Goal: Information Seeking & Learning: Learn about a topic

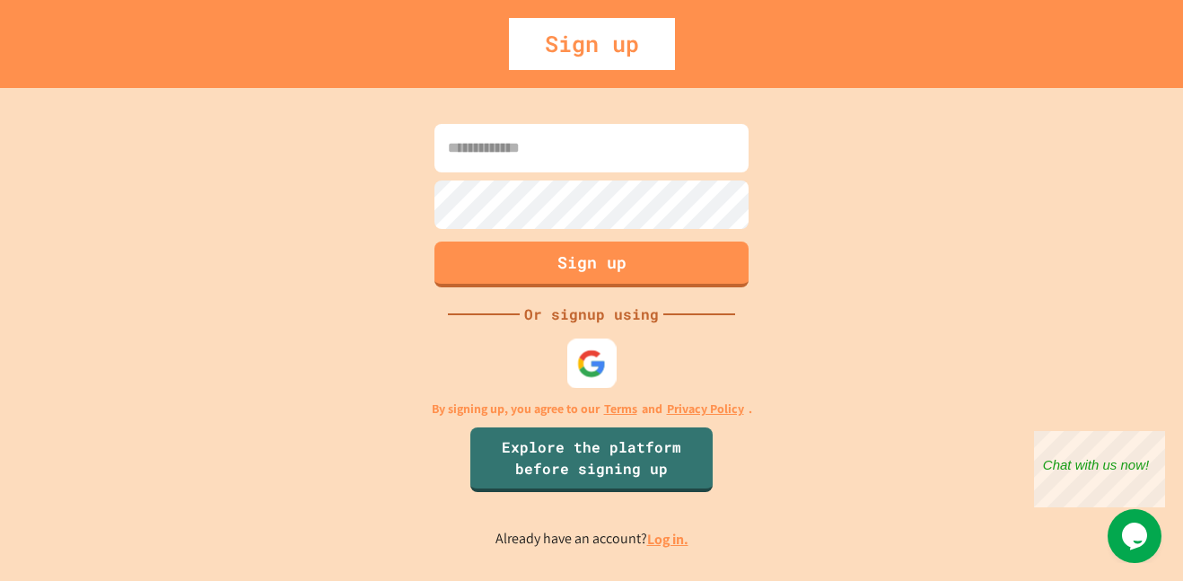
click at [594, 365] on img at bounding box center [592, 363] width 30 height 30
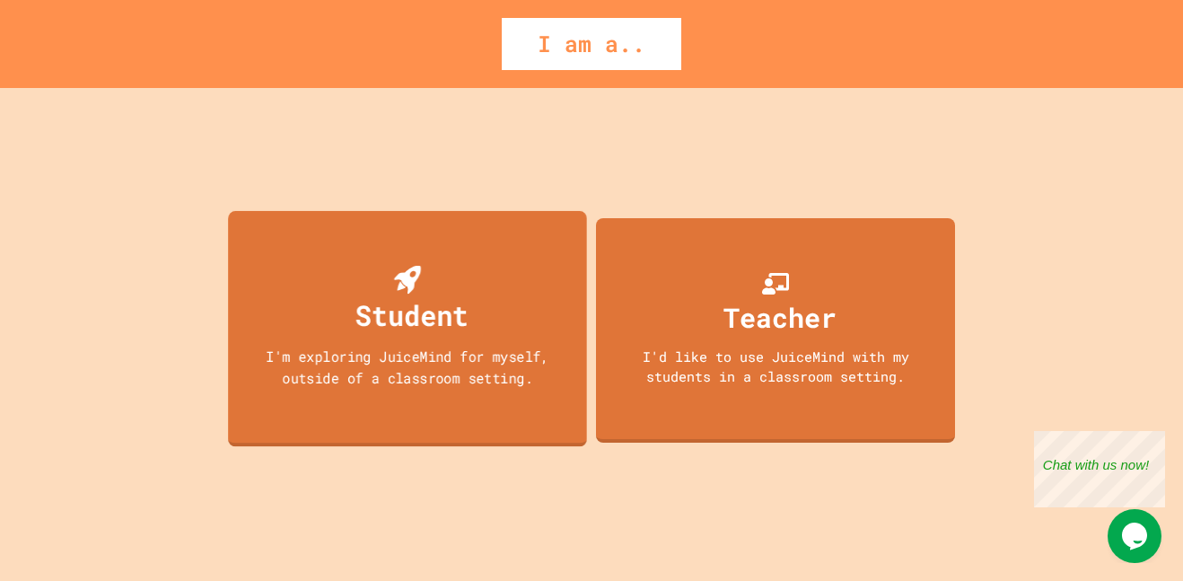
click at [449, 360] on div "I'm exploring JuiceMind for myself, outside of a classroom setting." at bounding box center [407, 367] width 323 height 42
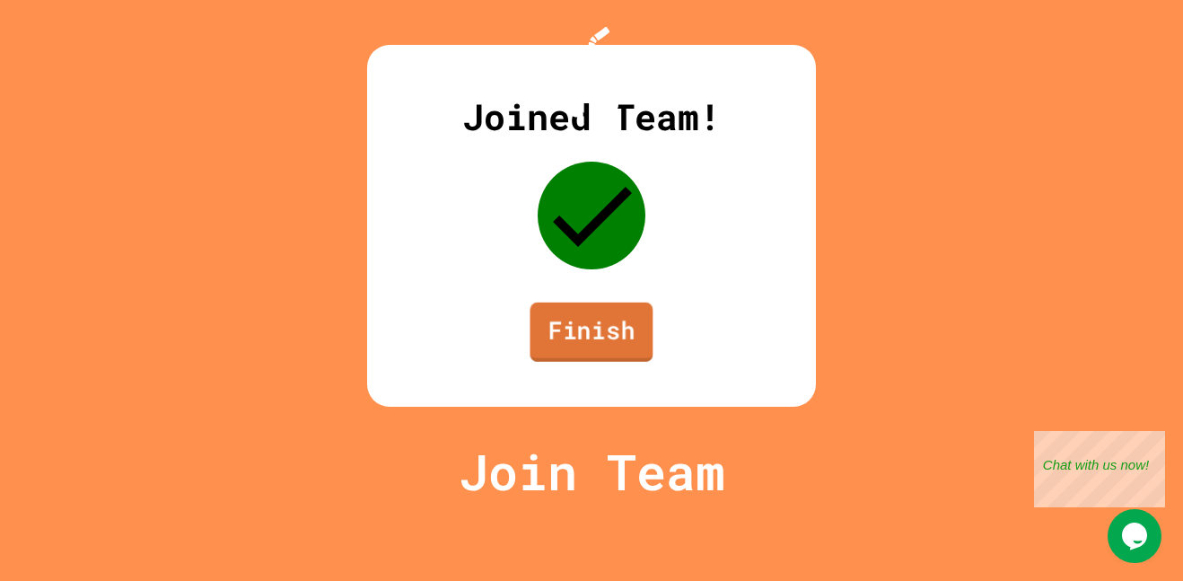
click at [576, 362] on link "Finish" at bounding box center [591, 331] width 123 height 59
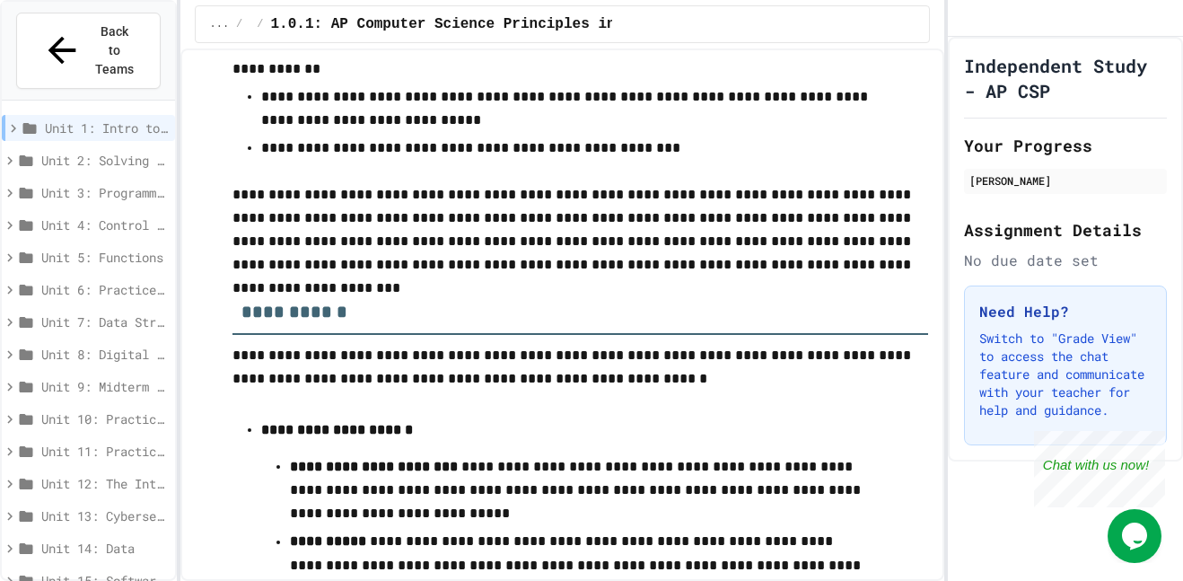
scroll to position [1644, 0]
click at [540, 318] on h3 "**********" at bounding box center [580, 305] width 696 height 58
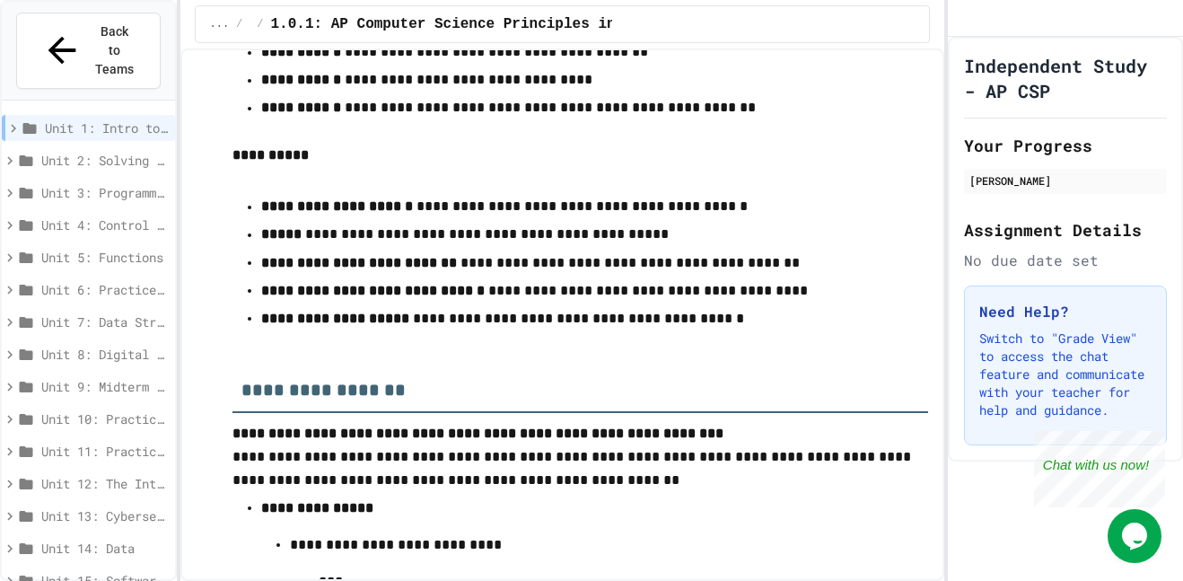
scroll to position [4735, 0]
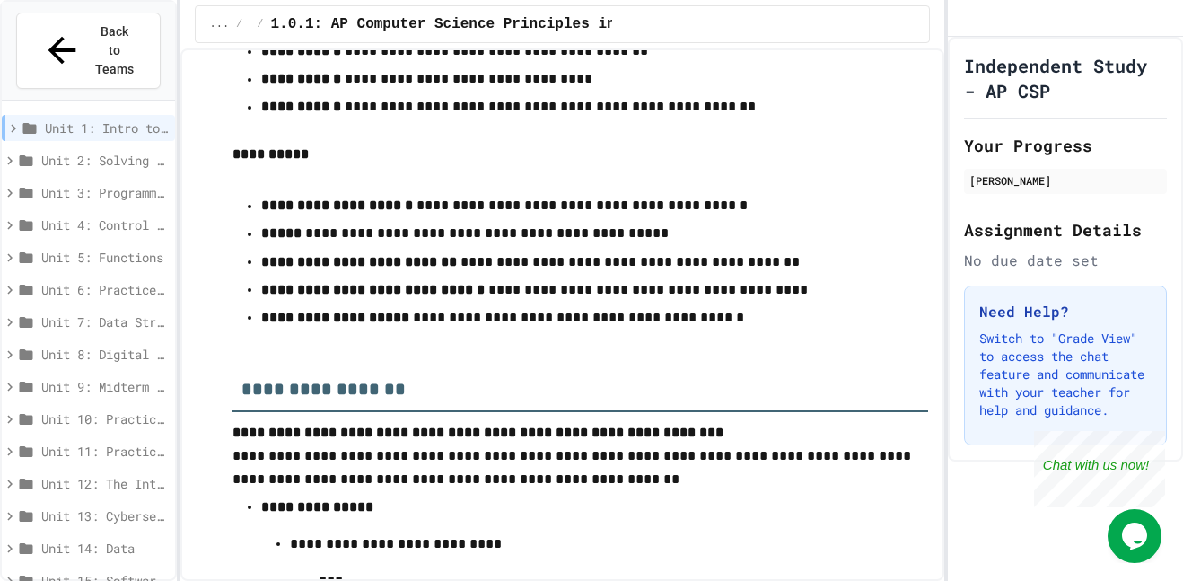
click at [598, 275] on p "**********" at bounding box center [580, 262] width 639 height 24
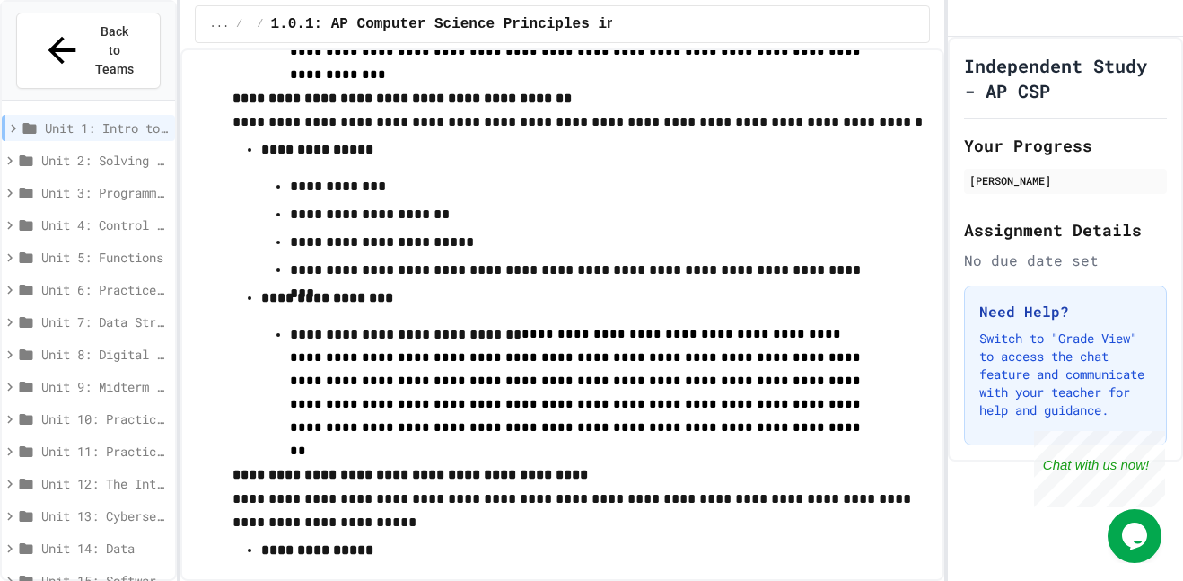
scroll to position [11006, 0]
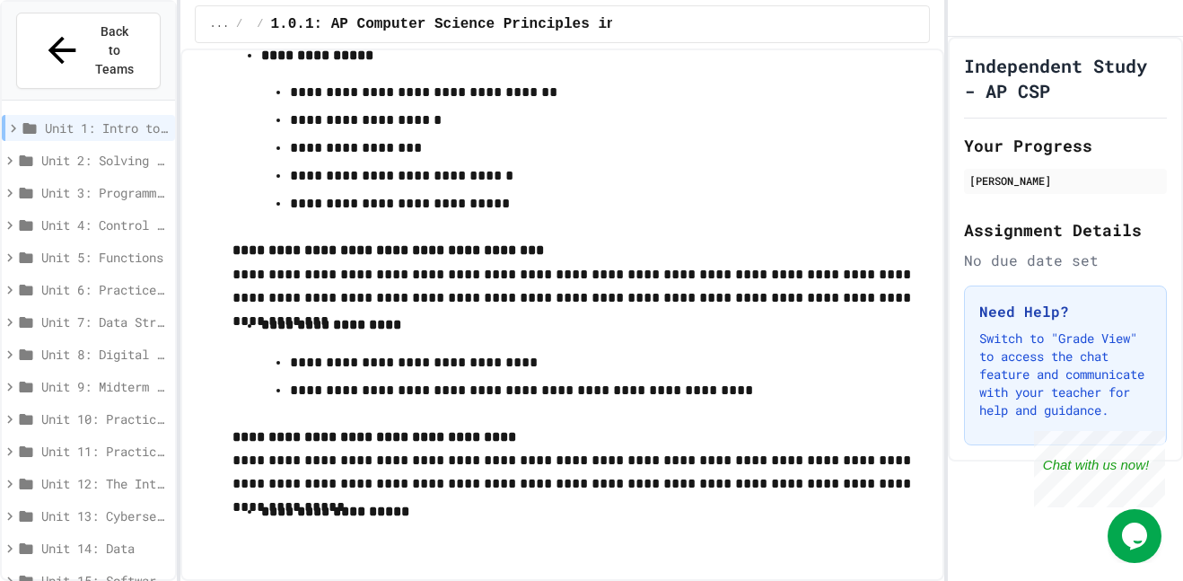
click at [96, 115] on div "Unit 1: Intro to Computer Science" at bounding box center [88, 128] width 173 height 26
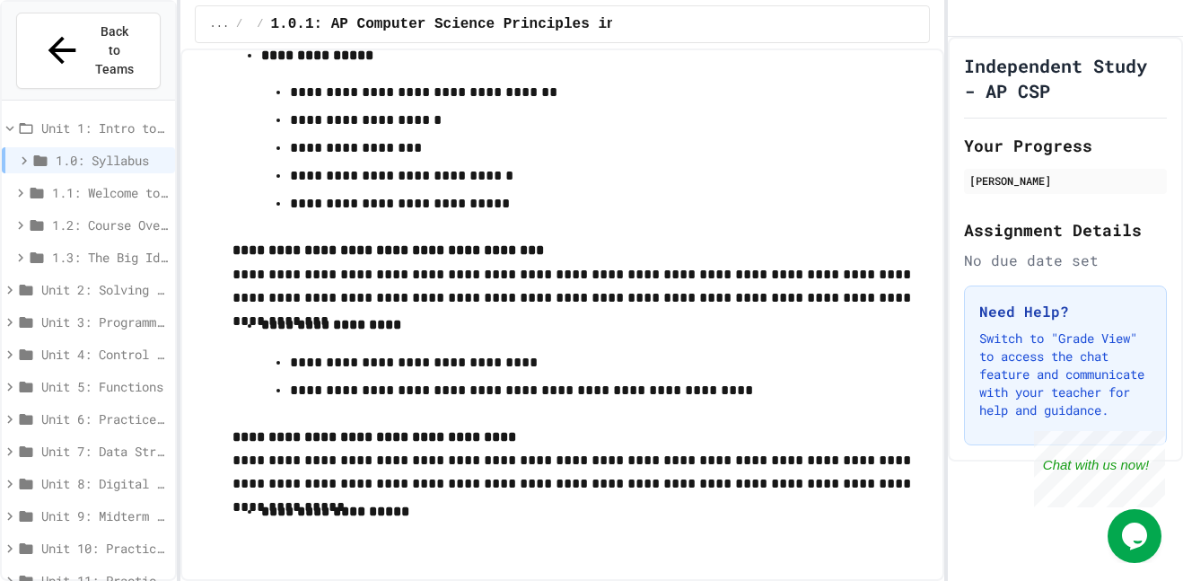
click at [102, 183] on span "1.1: Welcome to Computer Science" at bounding box center [110, 192] width 116 height 19
click at [119, 183] on span "1.1: Welcome to Computer Science" at bounding box center [110, 192] width 116 height 19
click at [110, 215] on span "1.1.1: What is Computer Science?" at bounding box center [114, 224] width 107 height 19
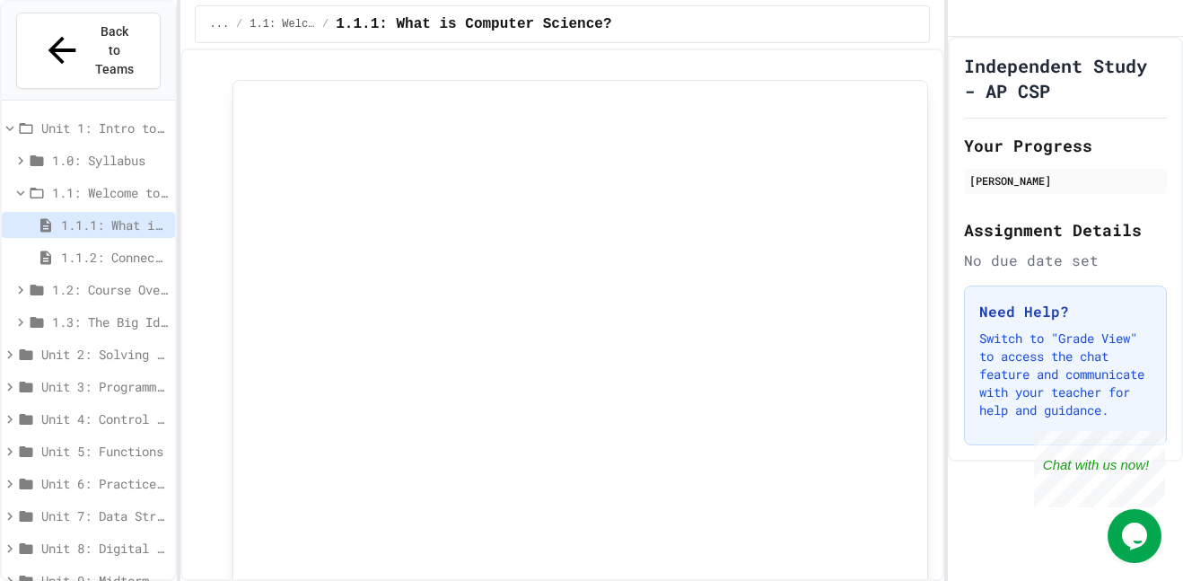
scroll to position [2931, 0]
click at [128, 183] on span "1.1: Welcome to Computer Science" at bounding box center [110, 192] width 116 height 19
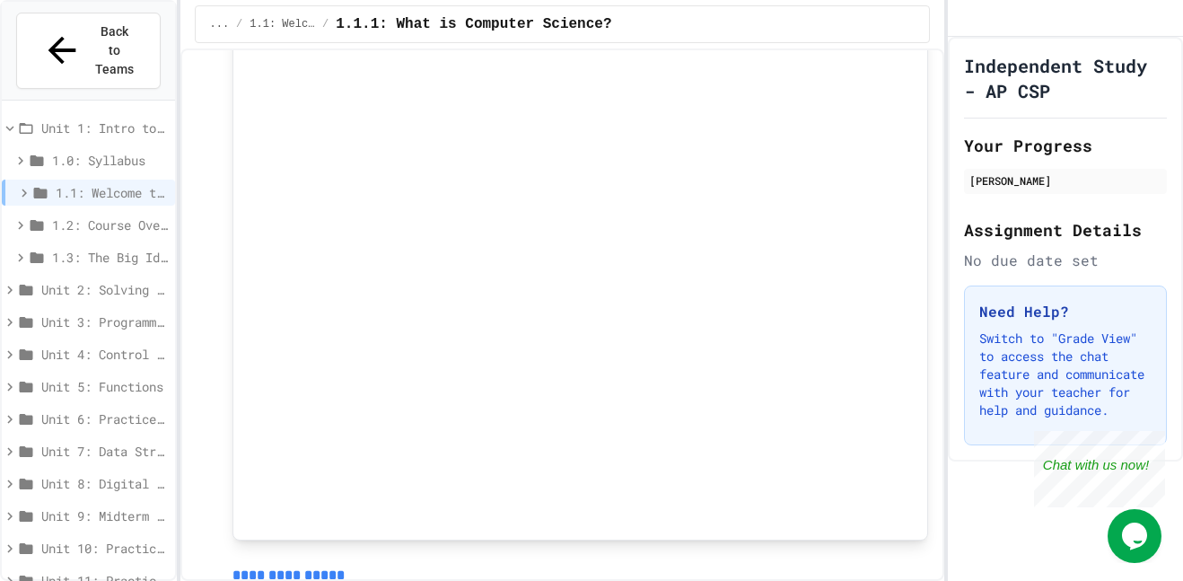
click at [115, 183] on span "1.1: Welcome to Computer Science" at bounding box center [112, 192] width 112 height 19
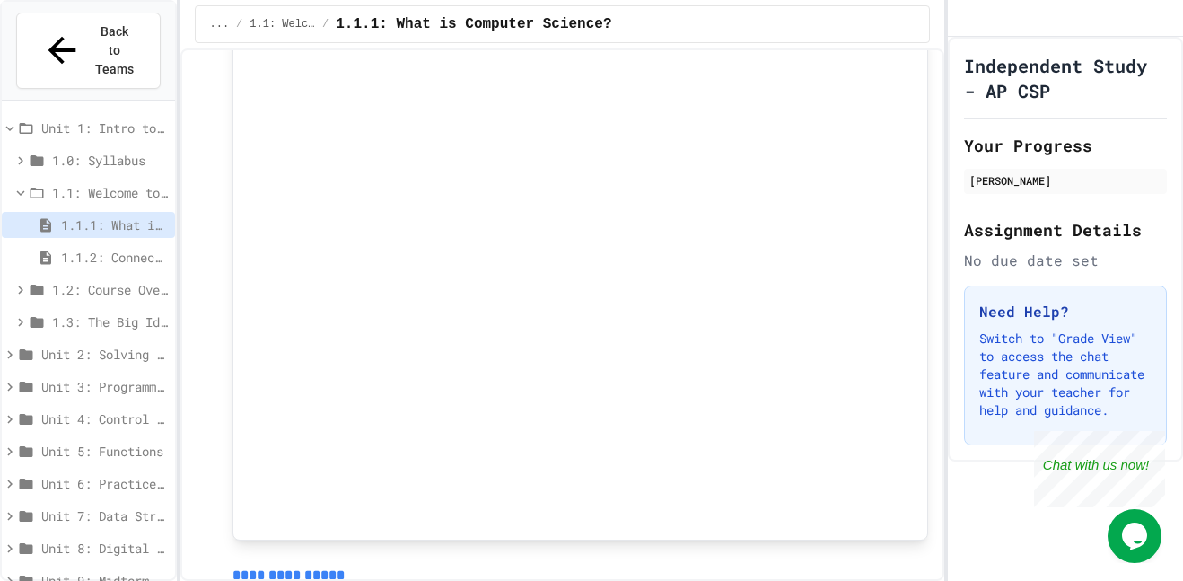
click at [103, 215] on span "1.1.1: What is Computer Science?" at bounding box center [114, 224] width 107 height 19
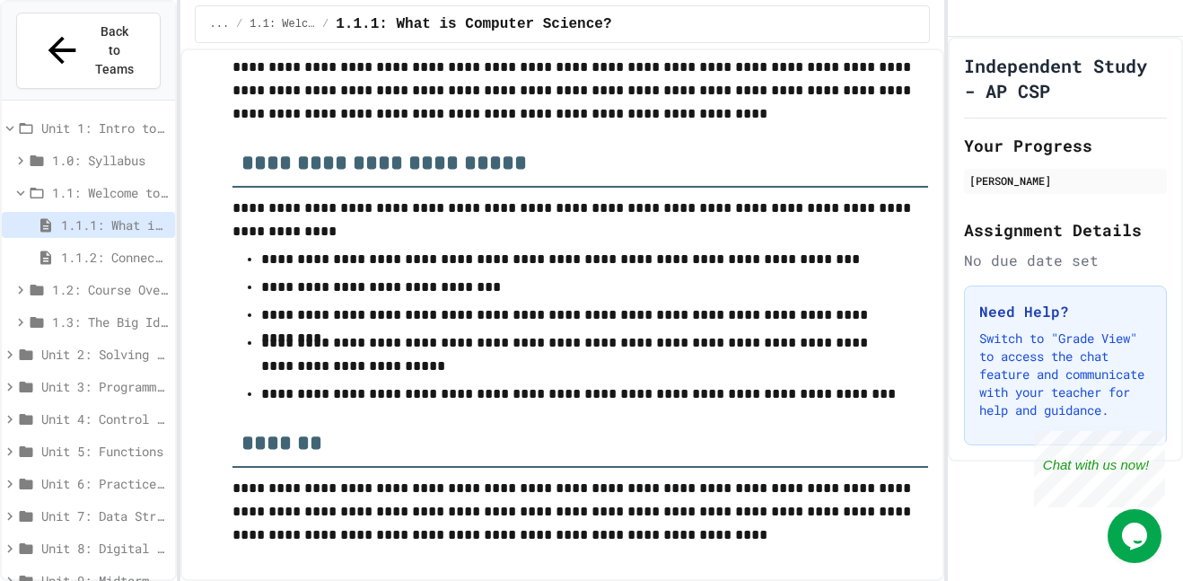
scroll to position [7489, 0]
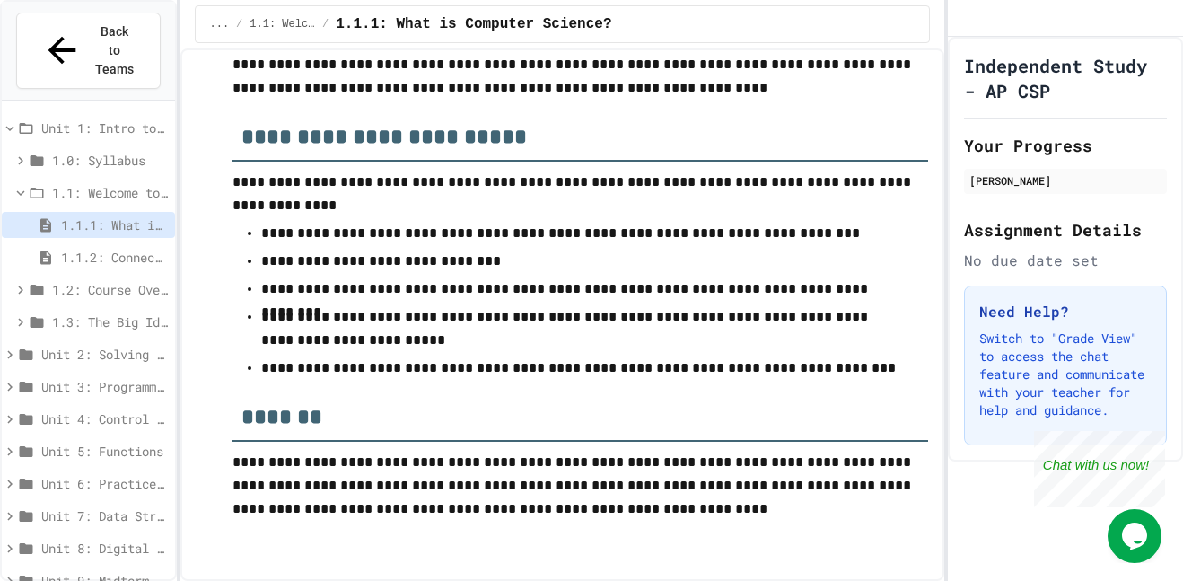
click at [101, 248] on span "1.1.2: Connect with Your World" at bounding box center [114, 257] width 107 height 19
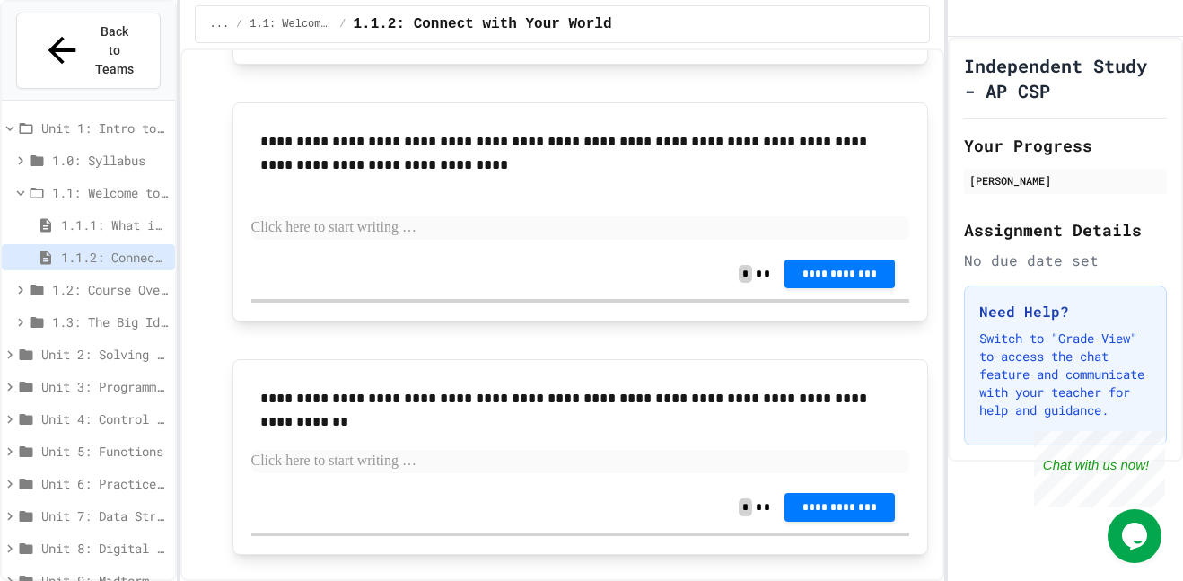
scroll to position [497, 0]
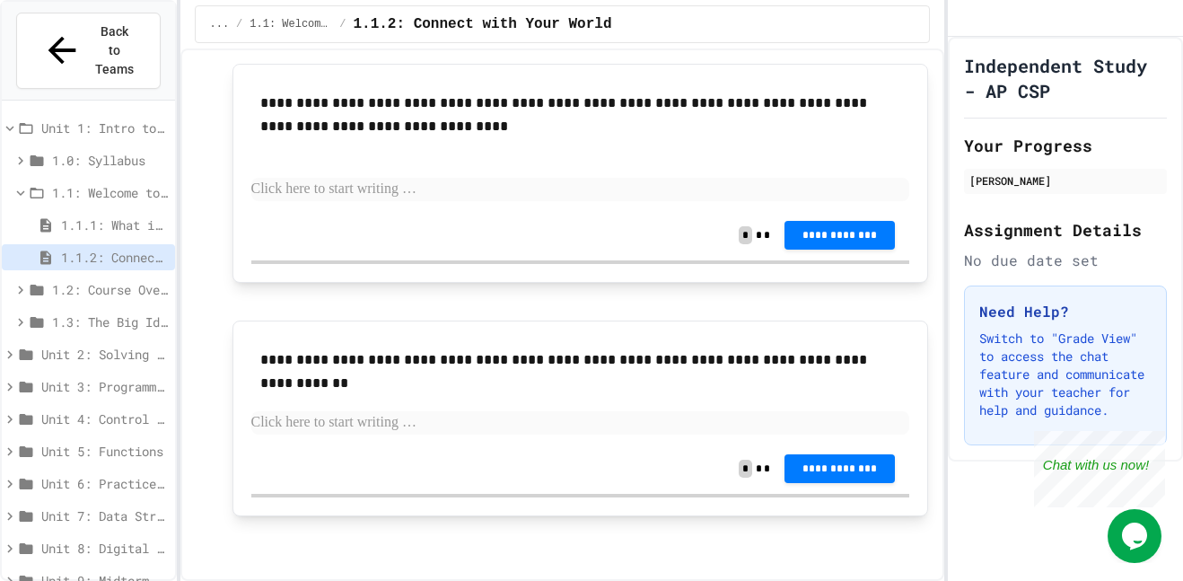
click at [107, 280] on span "1.2: Course Overview and the AP Exam" at bounding box center [110, 289] width 116 height 19
click at [124, 312] on span "1.2.1: Course Overview" at bounding box center [114, 321] width 107 height 19
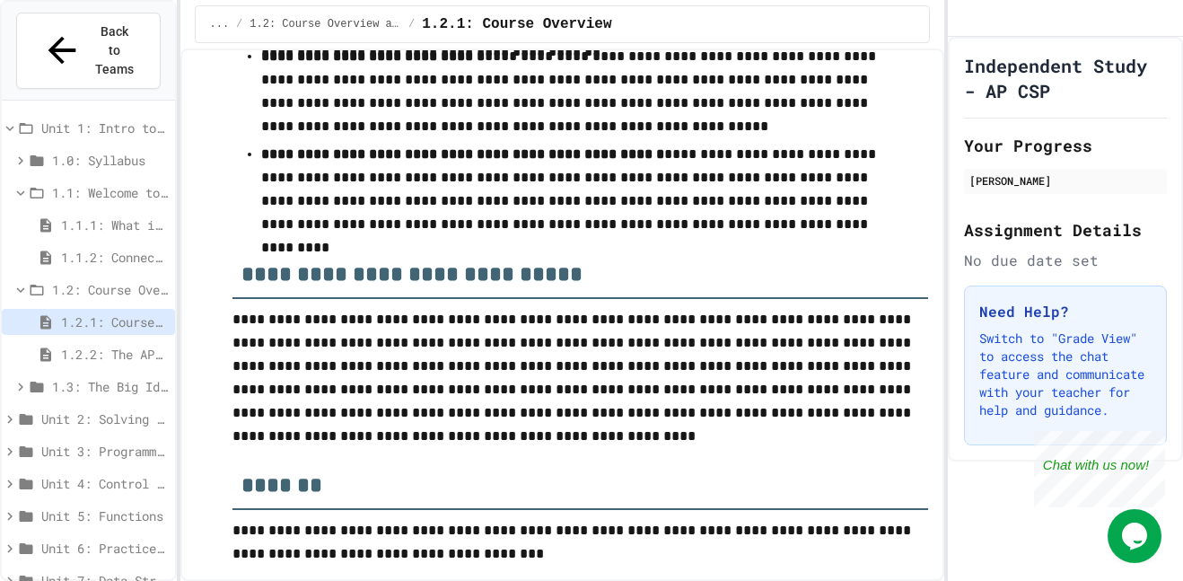
scroll to position [3103, 0]
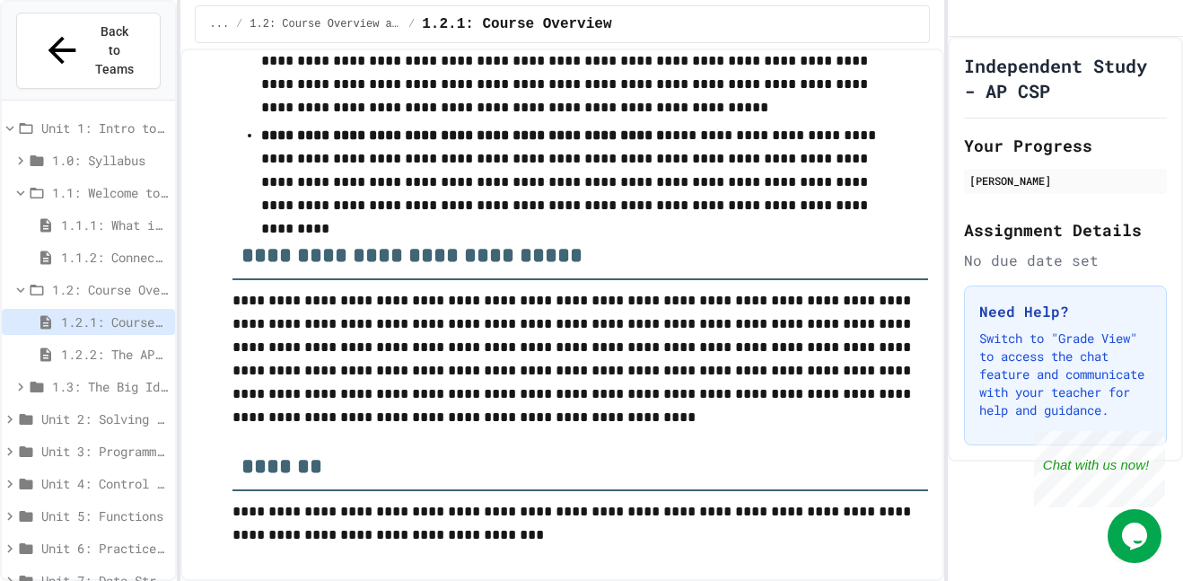
click at [110, 345] on span "1.2.2: The AP Exam" at bounding box center [114, 354] width 107 height 19
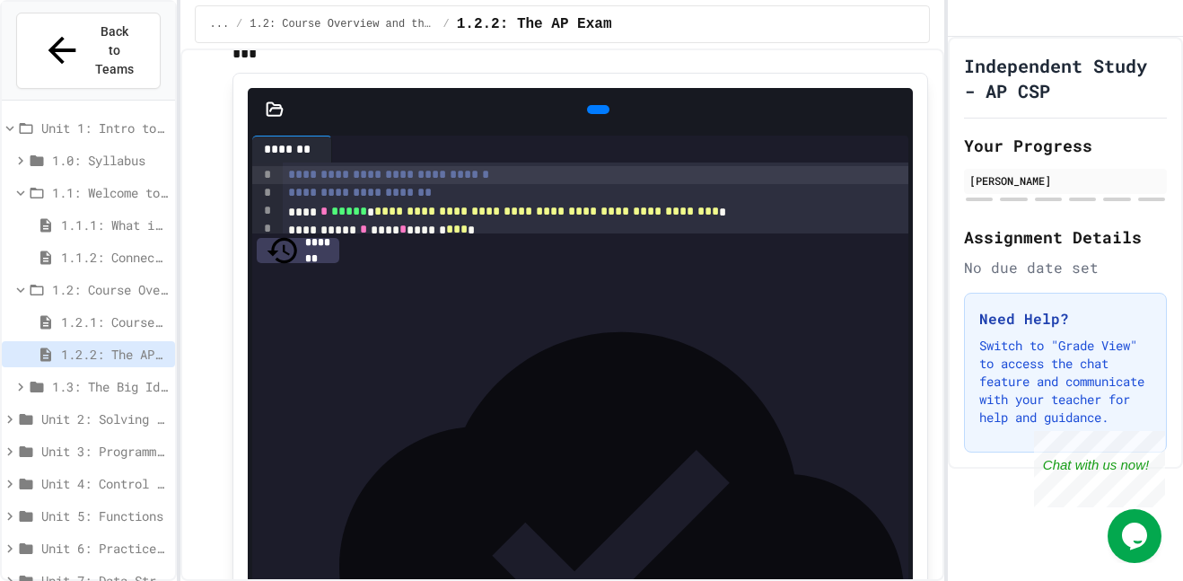
scroll to position [3456, 0]
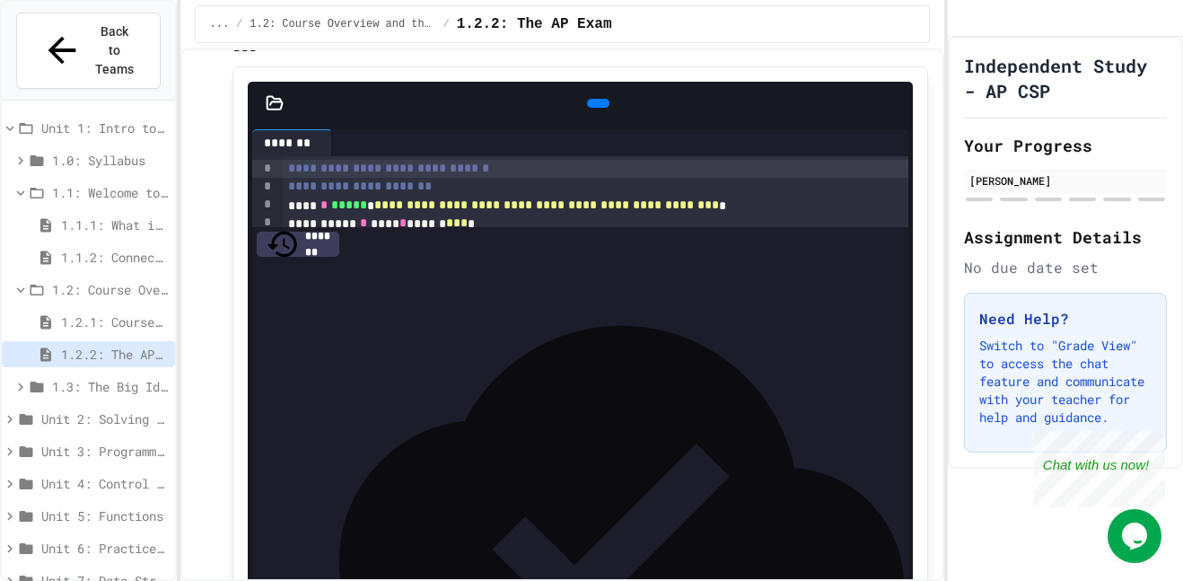
click at [596, 103] on icon at bounding box center [596, 103] width 0 height 0
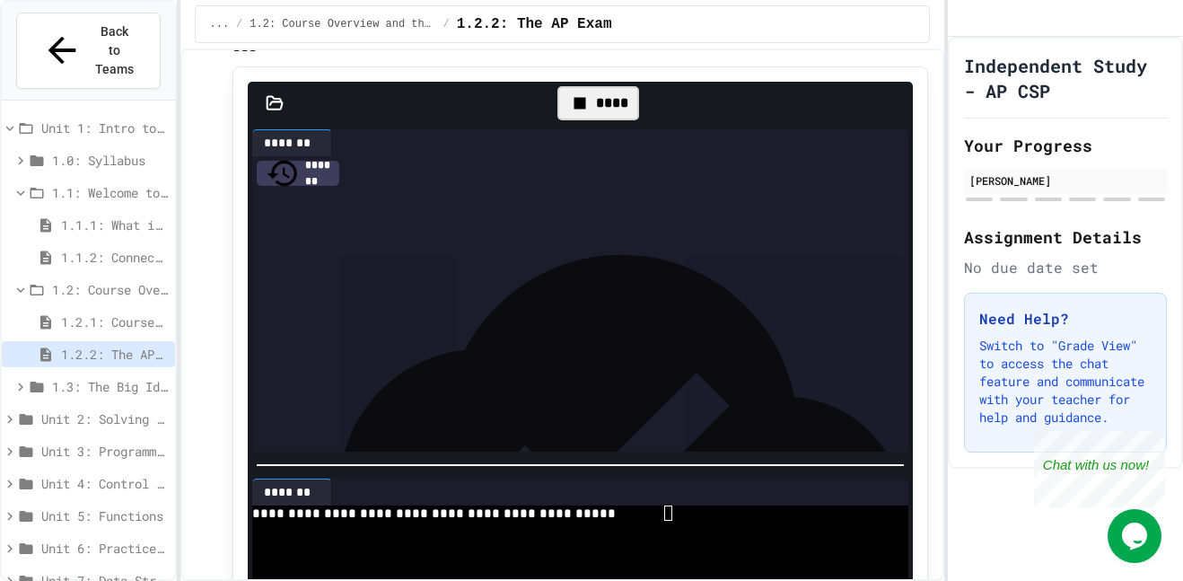
scroll to position [0, 0]
click at [582, 89] on div "****" at bounding box center [598, 103] width 82 height 34
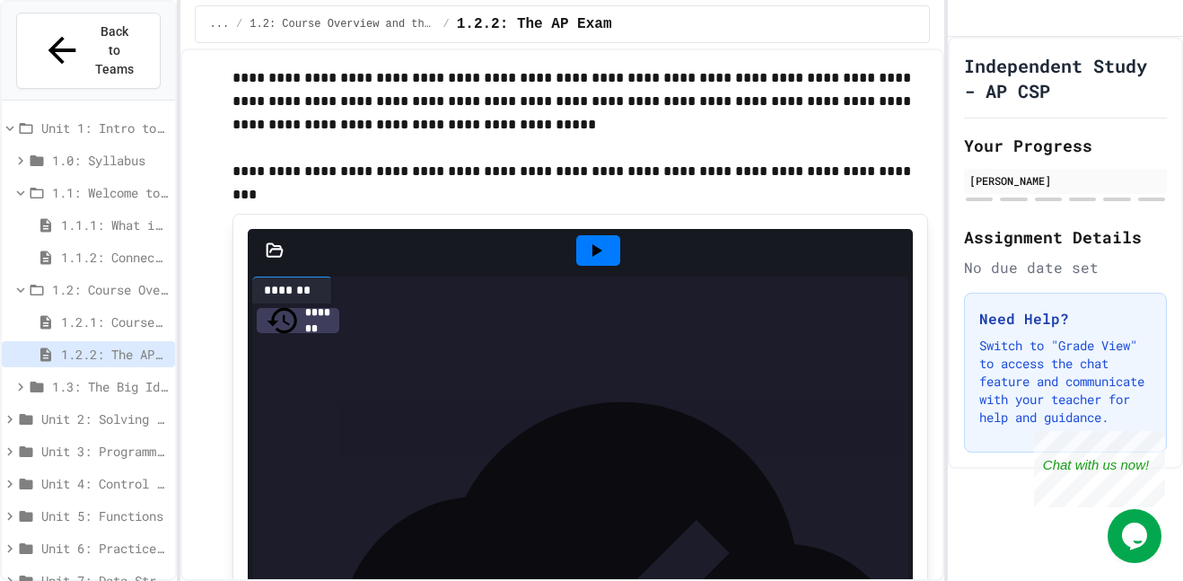
click at [592, 252] on icon at bounding box center [597, 250] width 10 height 13
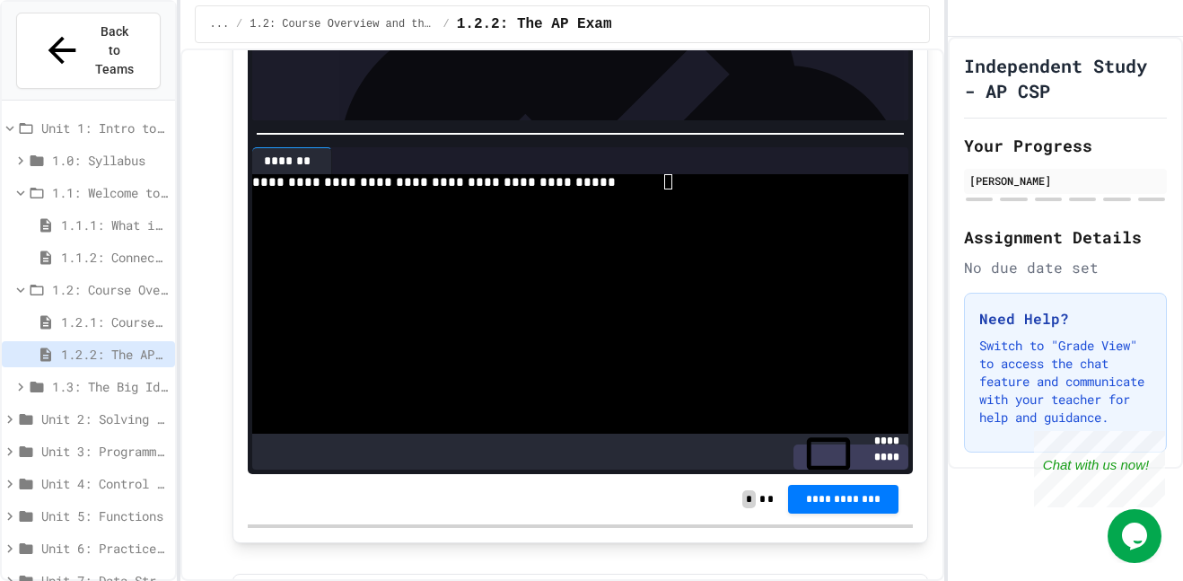
scroll to position [3777, 0]
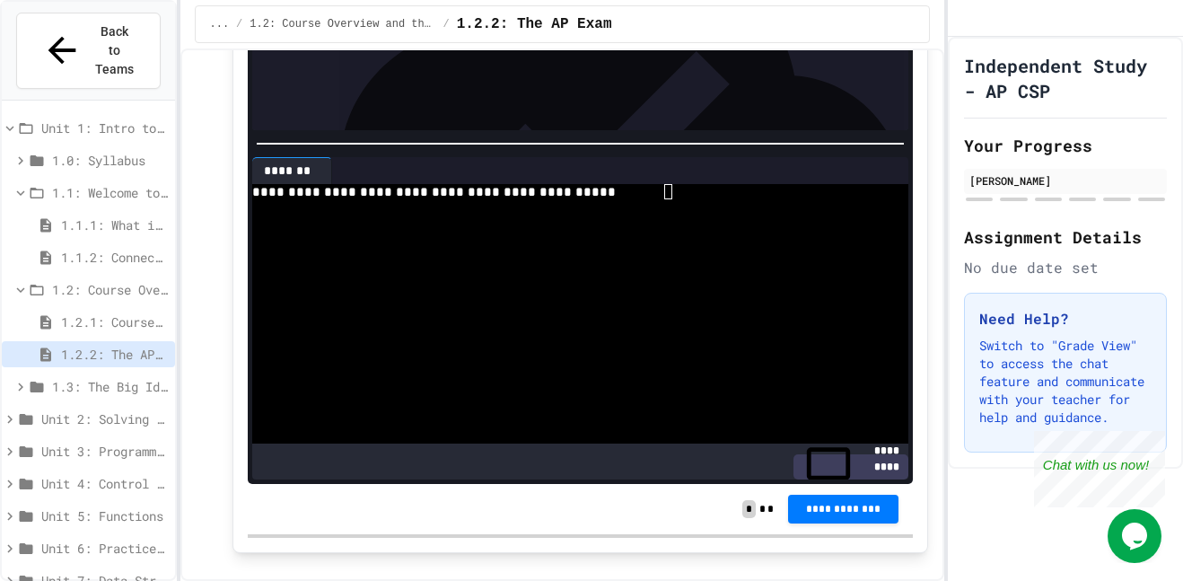
click at [862, 468] on div "**********" at bounding box center [850, 466] width 115 height 25
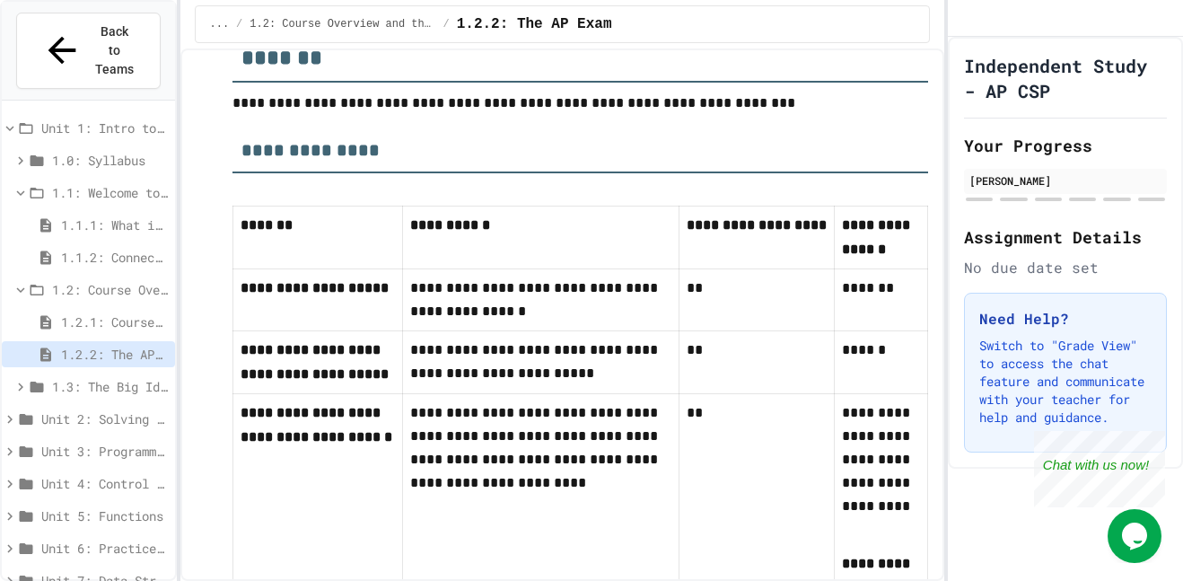
scroll to position [7390, 0]
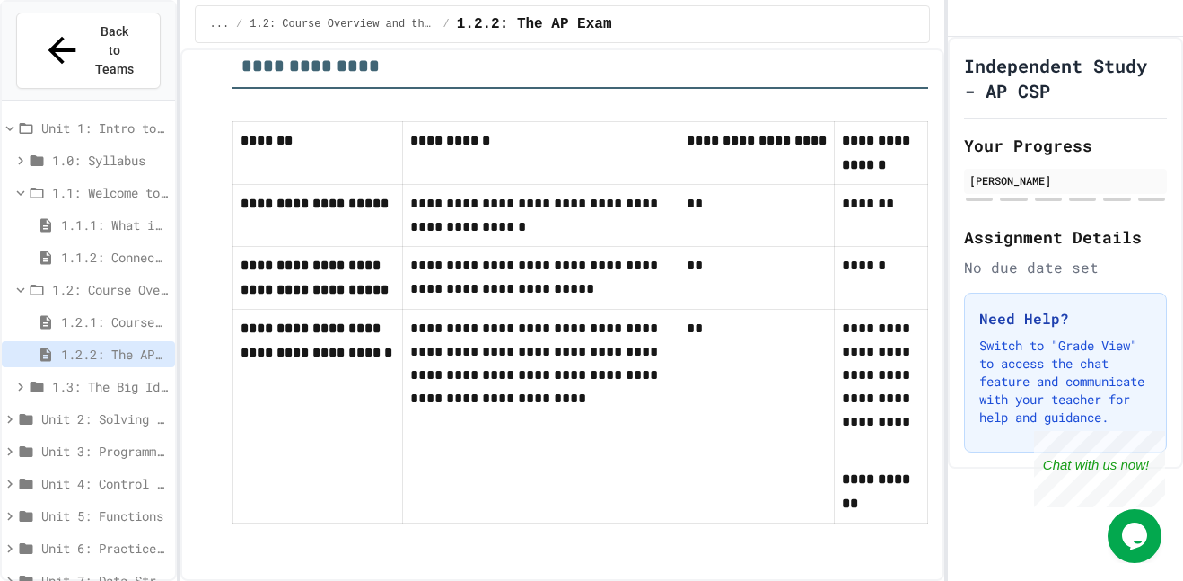
click at [126, 377] on span "1.3: The Big Ideas" at bounding box center [110, 386] width 116 height 19
click at [127, 409] on span "1.3.1: Big Idea 1 - Creative Development" at bounding box center [114, 418] width 107 height 19
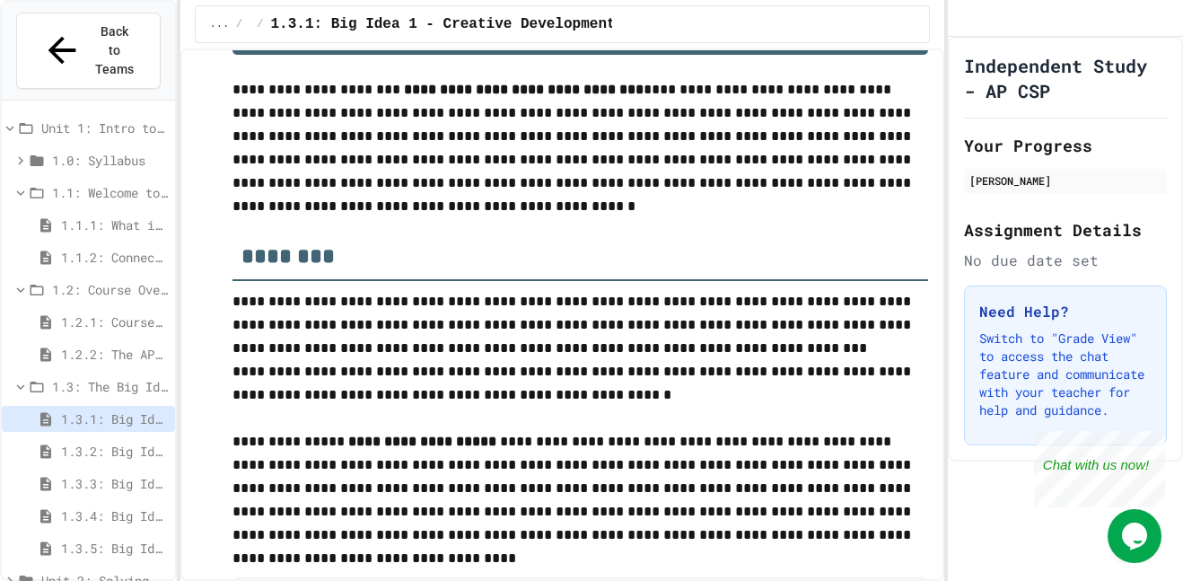
scroll to position [81, 0]
